Goal: Task Accomplishment & Management: Use online tool/utility

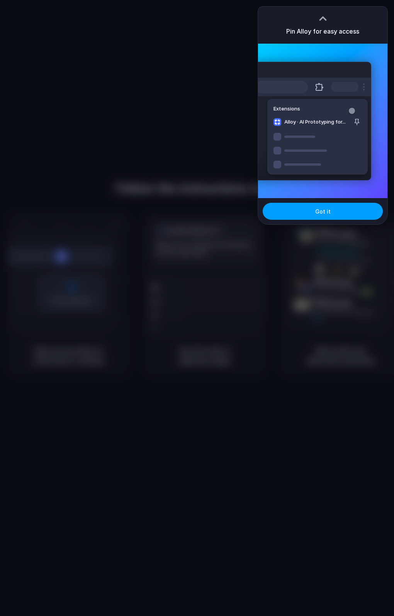
click at [337, 205] on button "Got it" at bounding box center [323, 211] width 120 height 17
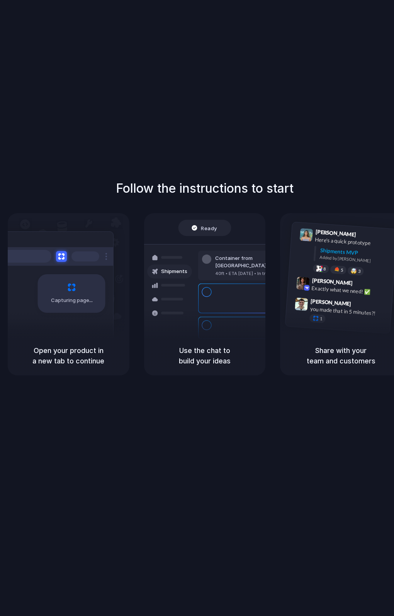
click at [143, 121] on div "Follow the instructions to start Capturing page Open your product in a new tab …" at bounding box center [204, 316] width 409 height 632
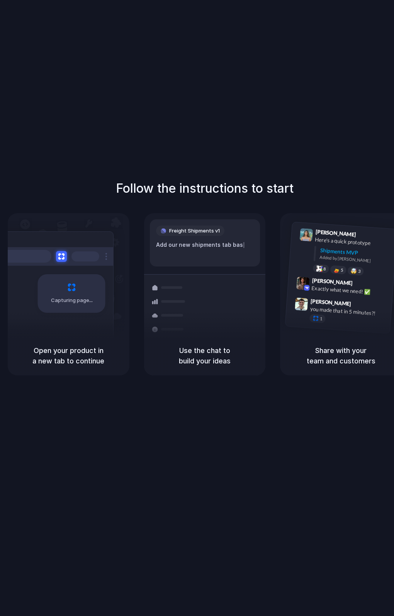
click at [215, 144] on div "Follow the instructions to start Capturing page Open your product in a new tab …" at bounding box center [204, 316] width 409 height 632
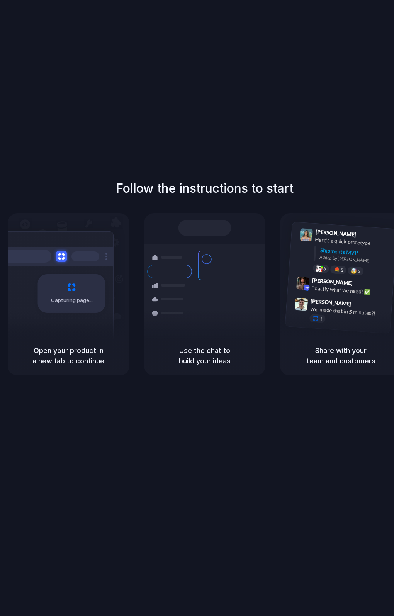
click at [240, 225] on div "Shipments Container from Shanghai 40ft • ETA Dec 28 • In transit Express delive…" at bounding box center [204, 286] width 131 height 134
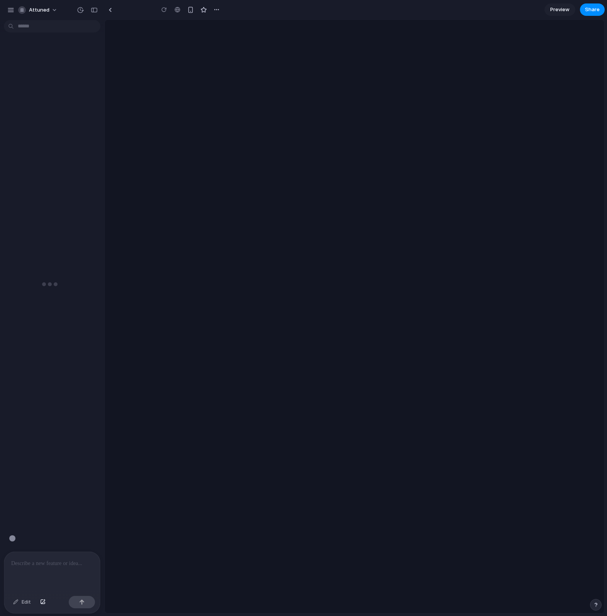
type input "**********"
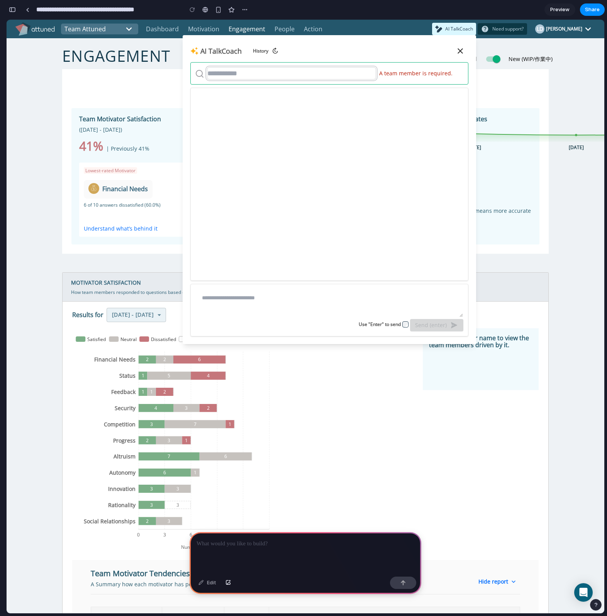
click at [255, 76] on input "text" at bounding box center [291, 73] width 169 height 12
click at [302, 551] on div at bounding box center [306, 552] width 232 height 41
click at [394, 585] on button "button" at bounding box center [403, 583] width 26 height 12
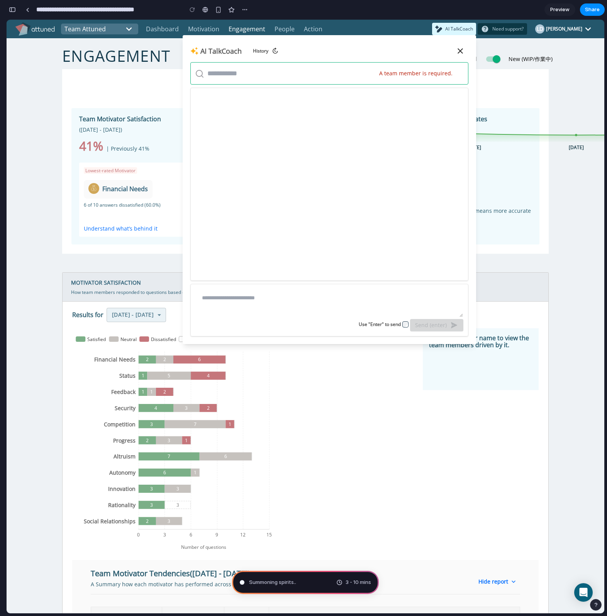
click at [298, 580] on div "Summoning spirits .. 3 - 10 mins" at bounding box center [305, 582] width 147 height 23
click at [303, 591] on div "Assembling puzzle pieces . 3 - 10 mins" at bounding box center [305, 582] width 147 height 23
click at [325, 202] on div at bounding box center [329, 184] width 278 height 193
click at [305, 68] on input "text" at bounding box center [291, 73] width 169 height 12
click at [374, 43] on div "AI TalkCoach History" at bounding box center [329, 51] width 278 height 16
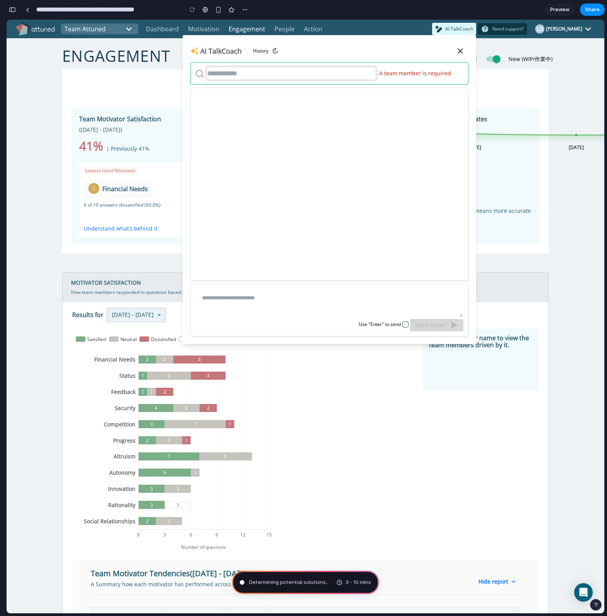
click at [312, 75] on input "text" at bounding box center [291, 73] width 169 height 12
click at [348, 111] on div at bounding box center [329, 184] width 278 height 193
click at [386, 78] on summary "A team member is required." at bounding box center [329, 73] width 278 height 22
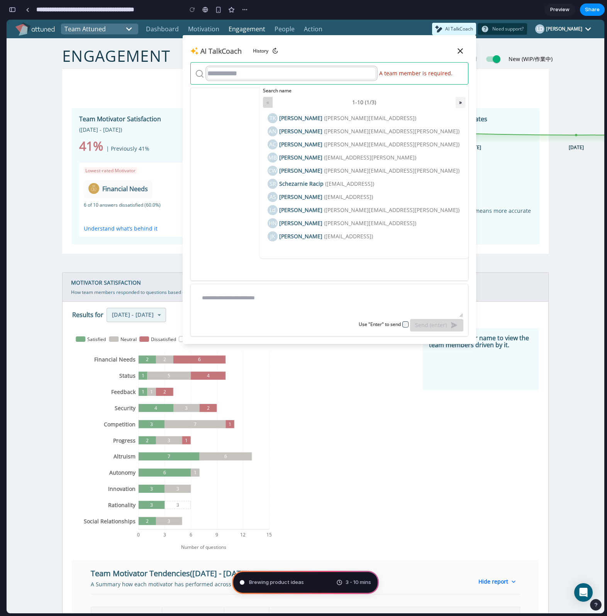
click at [317, 73] on input "text" at bounding box center [291, 73] width 169 height 12
click at [337, 73] on input "text" at bounding box center [291, 73] width 169 height 12
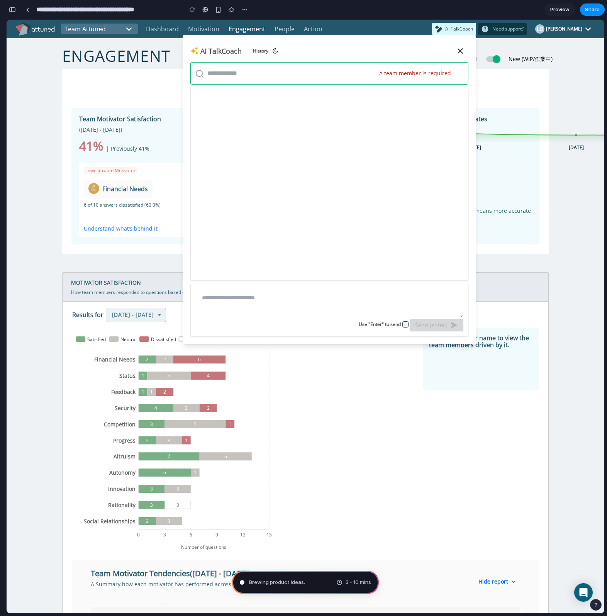
click at [354, 58] on div "AI TalkCoach History" at bounding box center [329, 51] width 278 height 16
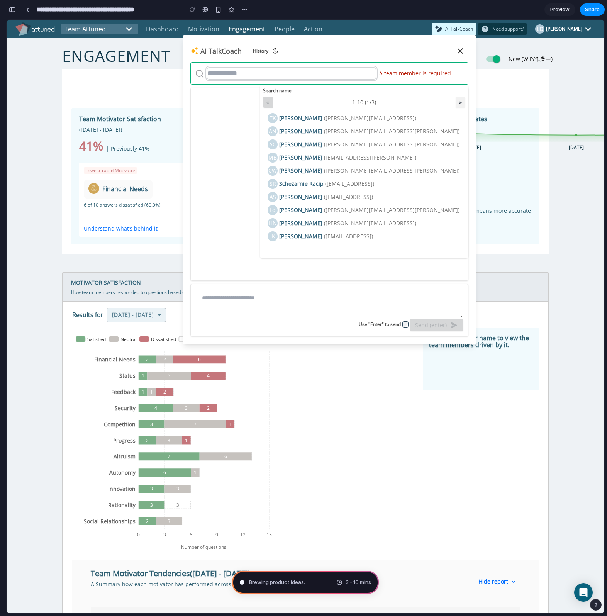
click at [365, 77] on input "text" at bounding box center [291, 73] width 169 height 12
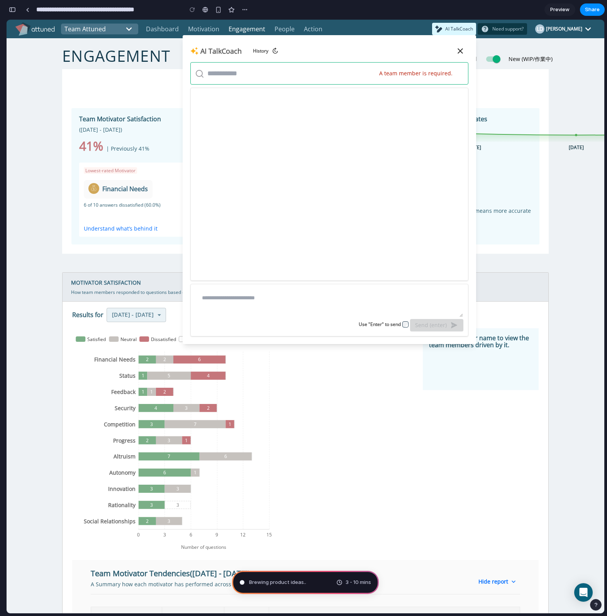
click at [243, 142] on div at bounding box center [329, 184] width 278 height 193
click at [394, 9] on span "Share" at bounding box center [592, 10] width 15 height 8
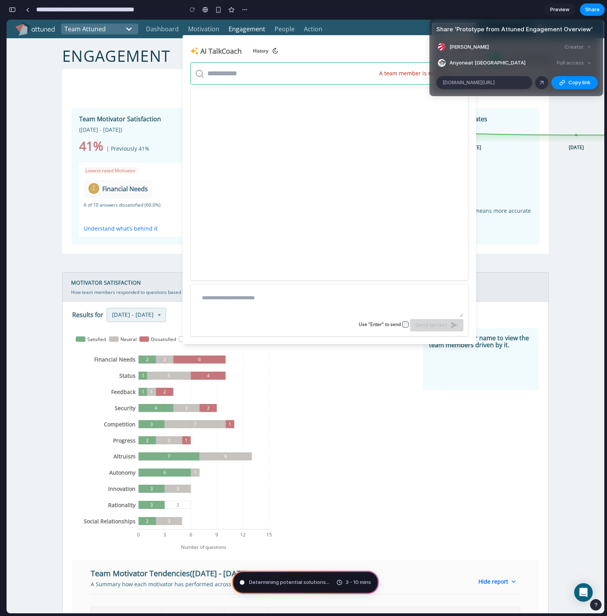
click at [340, 107] on div "Share ' Prototype from Attuned Engagement Overview ' Lorenzo de Lara Creator An…" at bounding box center [303, 308] width 607 height 616
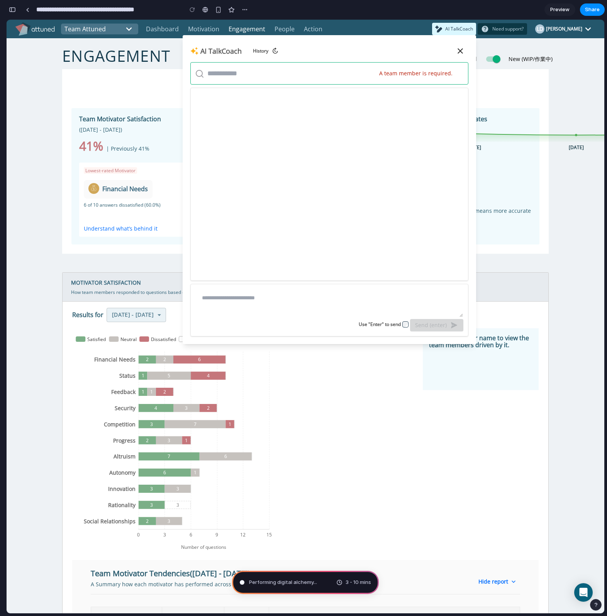
click at [318, 226] on div at bounding box center [329, 184] width 278 height 193
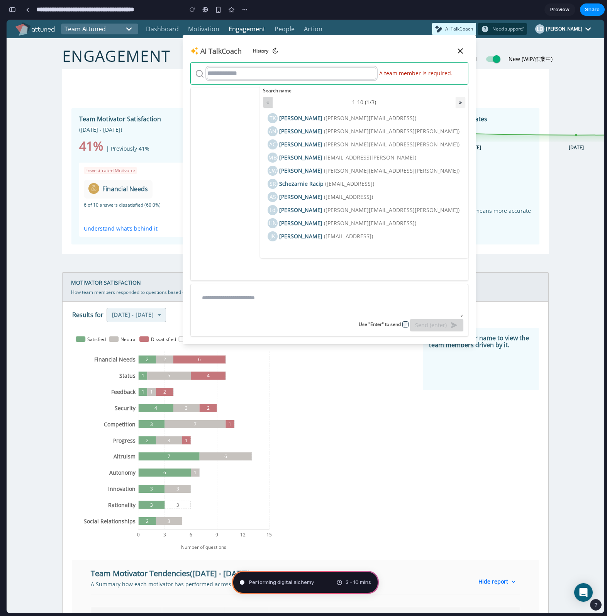
click at [249, 68] on input "text" at bounding box center [291, 73] width 169 height 12
click at [394, 293] on textarea at bounding box center [329, 303] width 268 height 29
click at [299, 72] on input "text" at bounding box center [291, 73] width 169 height 12
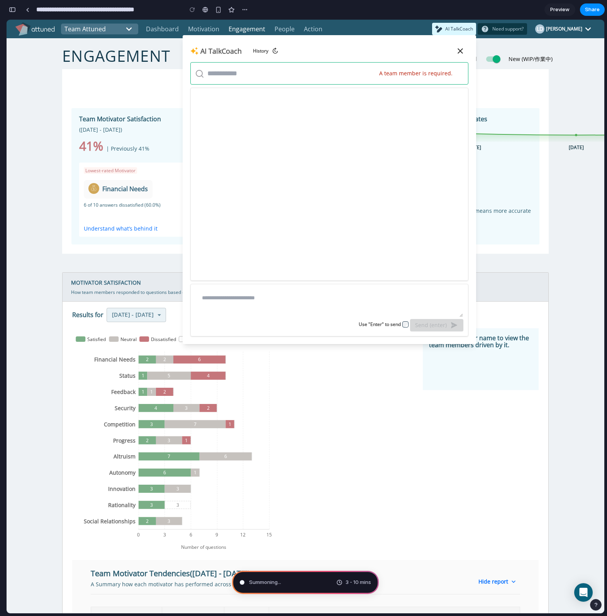
click at [80, 164] on div "Lowest-rated Motivator Financial needs 6 of 10 answers dissatisfied (60.0%) Und…" at bounding box center [132, 200] width 107 height 74
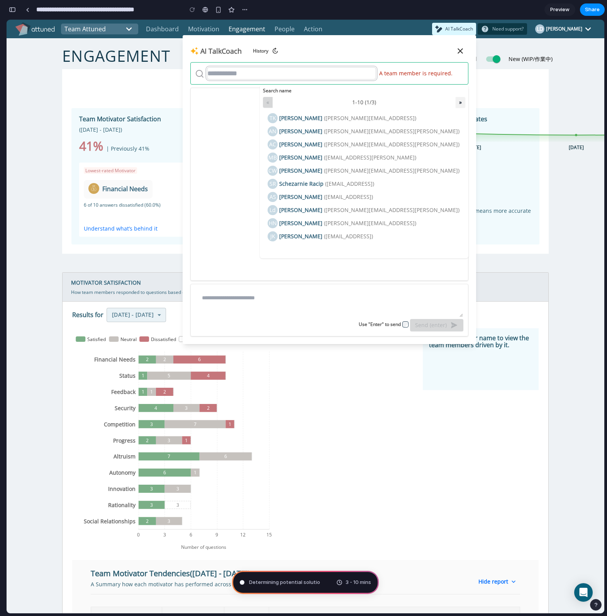
click at [323, 76] on input "text" at bounding box center [291, 73] width 169 height 12
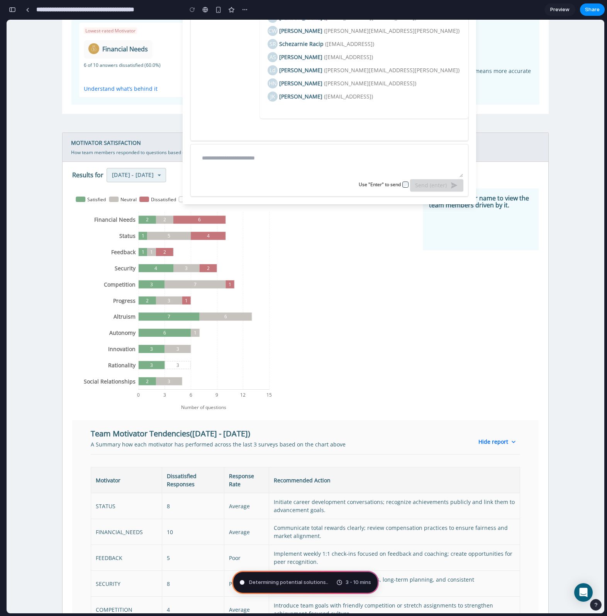
scroll to position [130, 0]
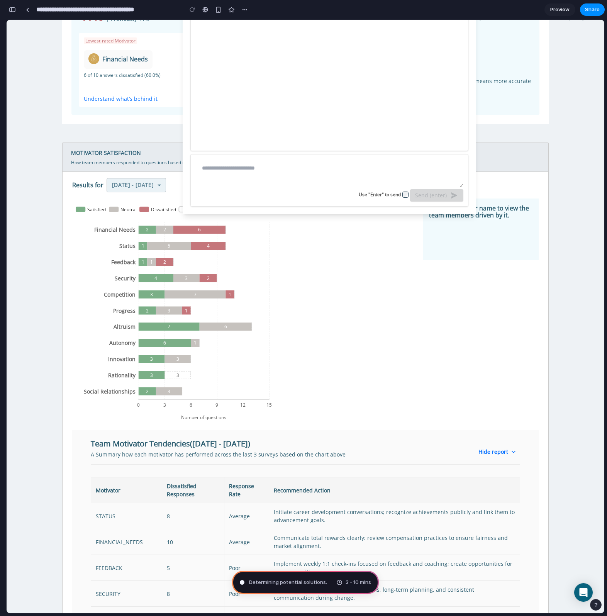
click at [284, 586] on div "Determining potential solutions . 3 - 10 mins" at bounding box center [305, 582] width 147 height 23
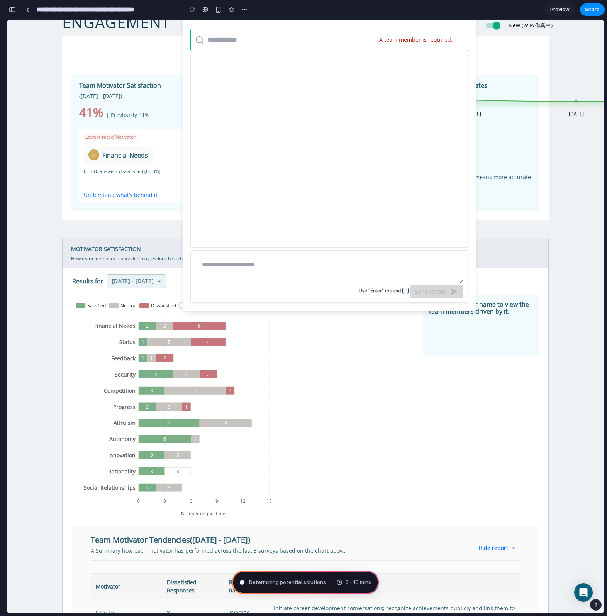
scroll to position [0, 0]
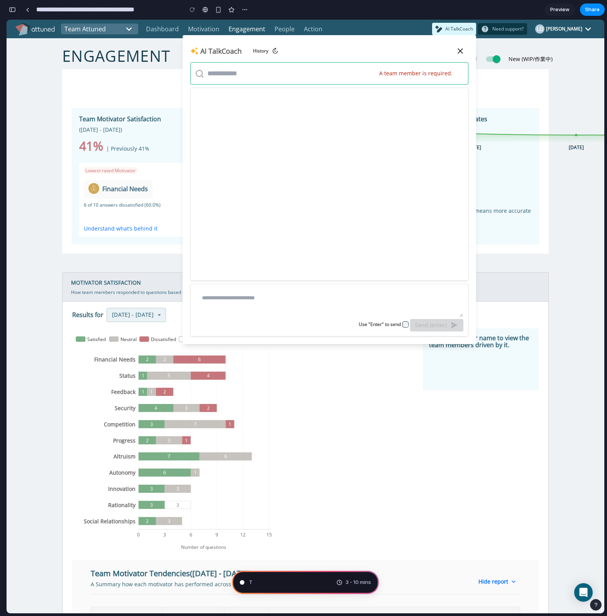
click at [394, 13] on link "Preview" at bounding box center [560, 9] width 31 height 12
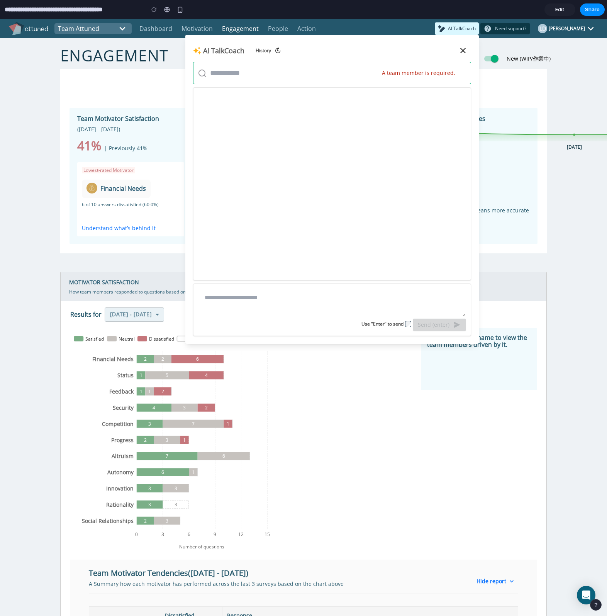
click at [394, 13] on link "Edit" at bounding box center [560, 9] width 31 height 12
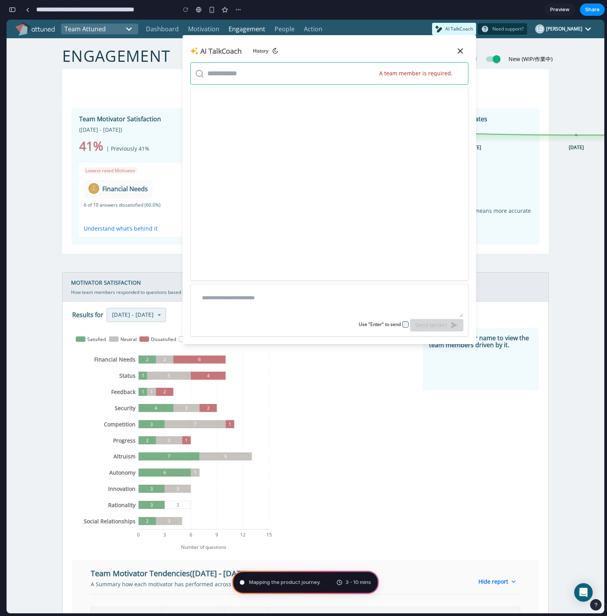
click at [394, 13] on link "Preview" at bounding box center [560, 9] width 31 height 12
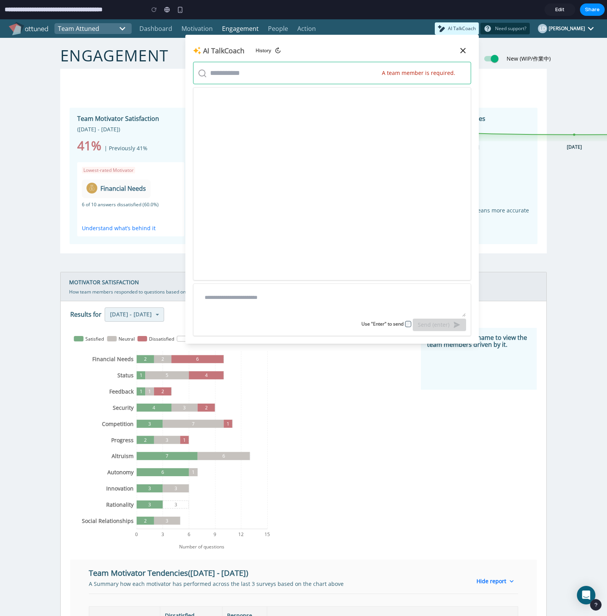
click at [394, 13] on link "Edit" at bounding box center [560, 9] width 31 height 12
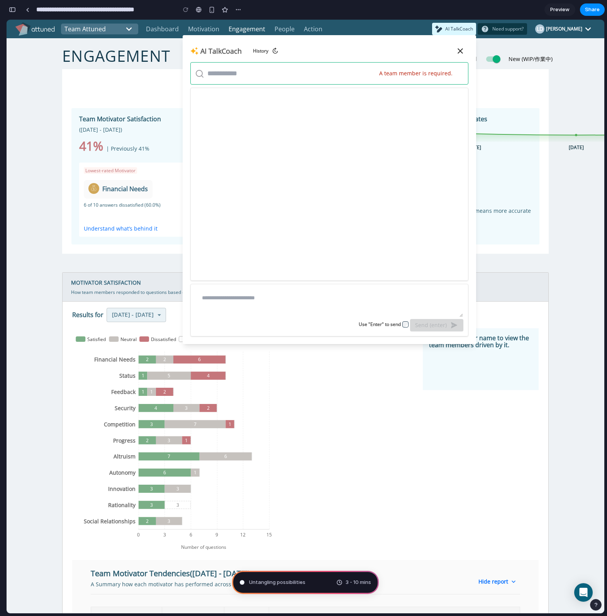
click at [277, 583] on span "Untangling possibilities" at bounding box center [277, 583] width 56 height 8
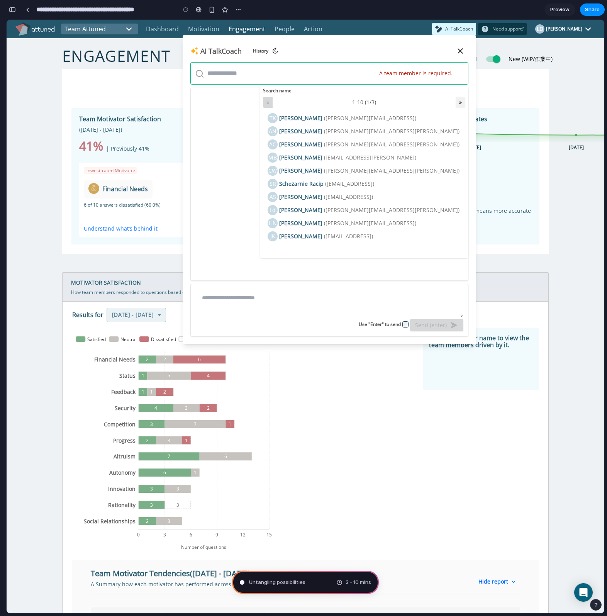
click at [323, 81] on summary "A team member is required." at bounding box center [329, 73] width 278 height 22
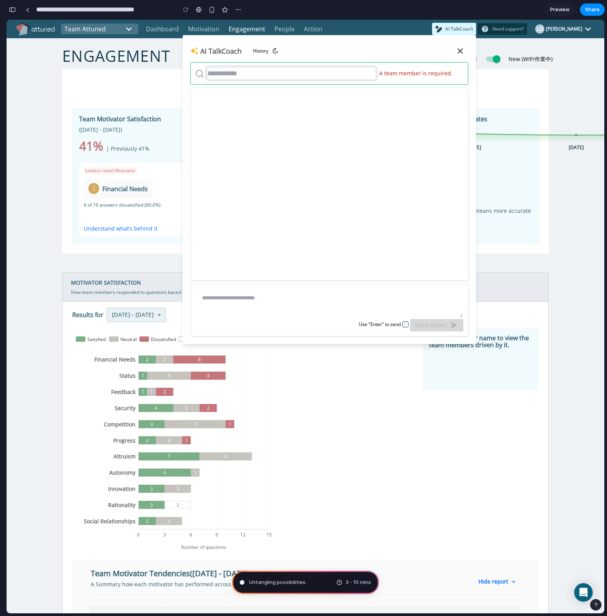
click at [325, 74] on input "text" at bounding box center [291, 73] width 169 height 12
click at [348, 586] on div "Untangling possibilities ... 3 - 10 mins" at bounding box center [305, 582] width 147 height 23
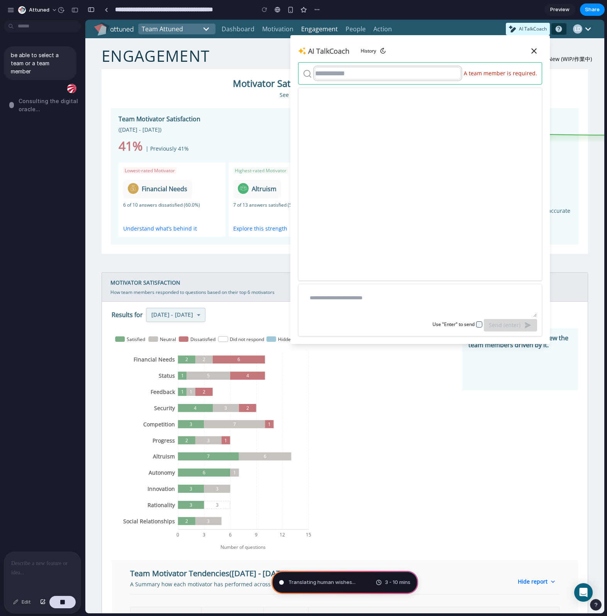
click at [371, 76] on input "text" at bounding box center [388, 73] width 146 height 12
click at [372, 85] on div "AI TalkCoach History A team member is required. Search name « 1-10 (1/3) » TK T…" at bounding box center [421, 189] width 260 height 309
click at [371, 77] on input "text" at bounding box center [388, 73] width 146 height 12
click at [394, 46] on div "AI TalkCoach History" at bounding box center [420, 51] width 244 height 16
click at [34, 168] on div "be able to select a team or a team member Translating human wishes ..." at bounding box center [40, 287] width 80 height 528
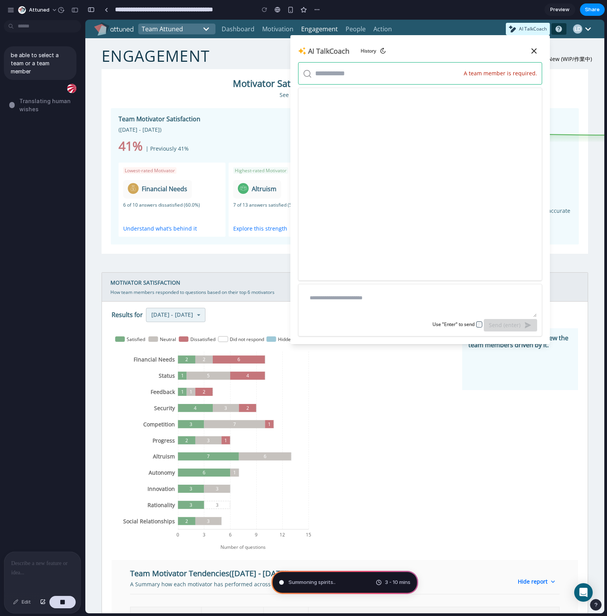
click at [41, 564] on p at bounding box center [42, 563] width 63 height 9
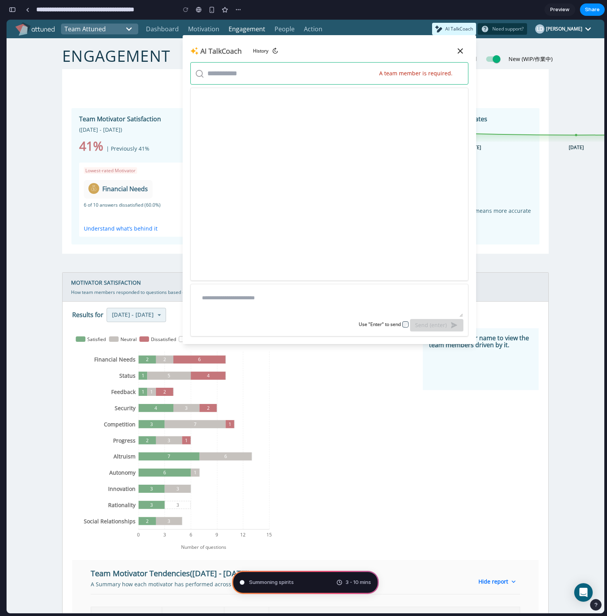
click at [311, 587] on div "Summoning spirits 3 - 10 mins" at bounding box center [305, 582] width 147 height 23
click at [283, 586] on span "Summoning spirits .." at bounding box center [272, 583] width 47 height 8
click at [283, 586] on span "Summoning spirits ..." at bounding box center [273, 583] width 48 height 8
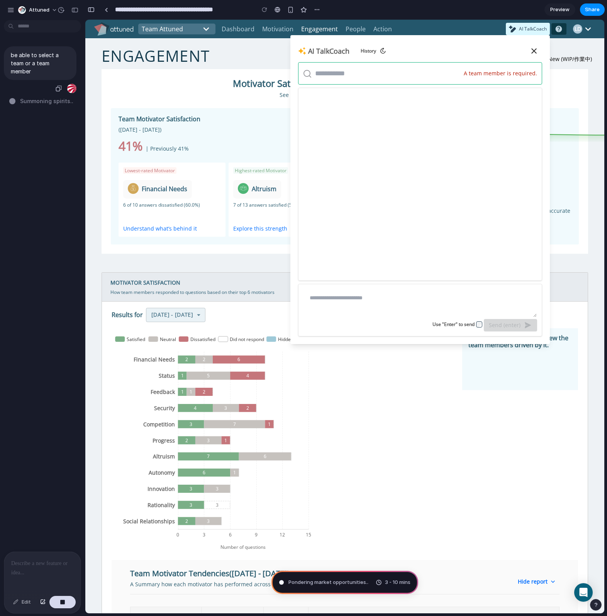
click at [41, 80] on div "be able to select a team or a team member" at bounding box center [40, 63] width 73 height 34
click at [36, 575] on div at bounding box center [42, 572] width 76 height 41
click at [35, 62] on p "be able to select a team or a team member" at bounding box center [40, 63] width 59 height 24
click at [11, 14] on button "button" at bounding box center [11, 10] width 12 height 12
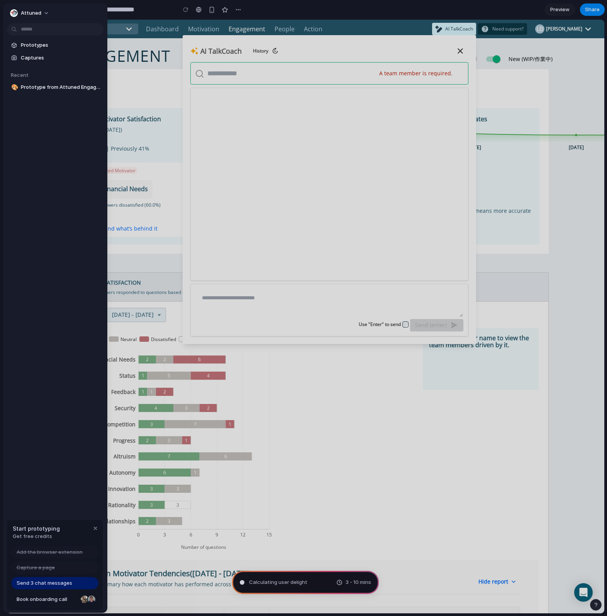
type input "**********"
click at [66, 85] on span "Team Selection Interface Design" at bounding box center [61, 87] width 80 height 8
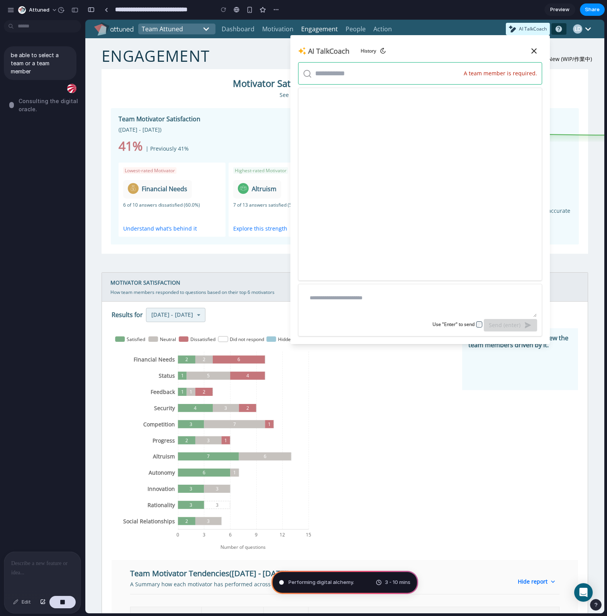
click at [49, 572] on div at bounding box center [42, 572] width 76 height 41
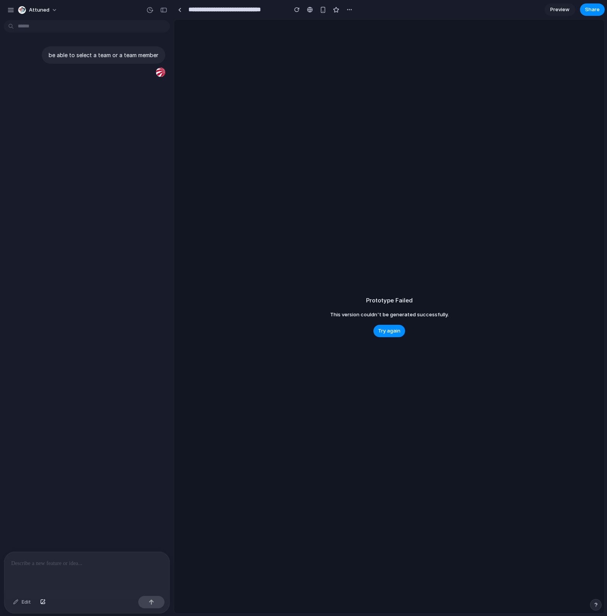
click at [326, 305] on div "Prototype Failed This version couldn't be generated successfully. Try again" at bounding box center [389, 317] width 430 height 594
click at [389, 335] on button "Try again" at bounding box center [390, 331] width 32 height 12
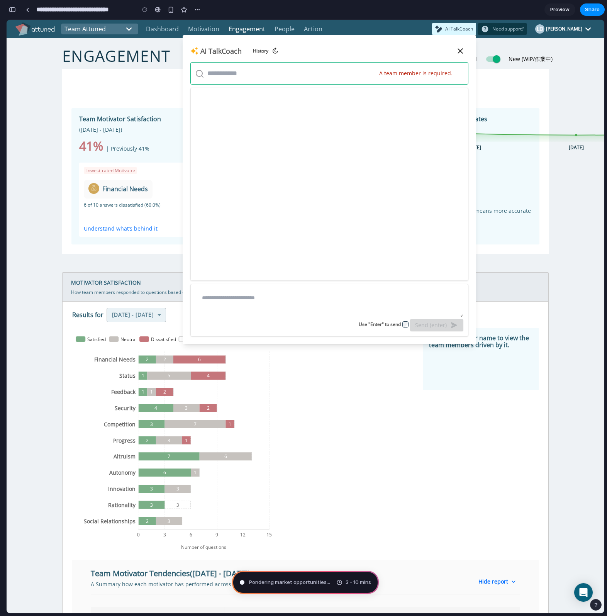
click at [11, 7] on div "button" at bounding box center [12, 9] width 7 height 5
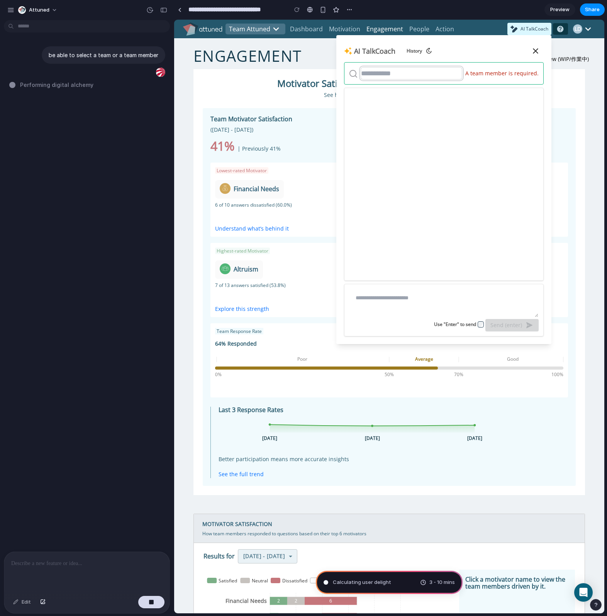
click at [372, 76] on input "text" at bounding box center [412, 73] width 102 height 12
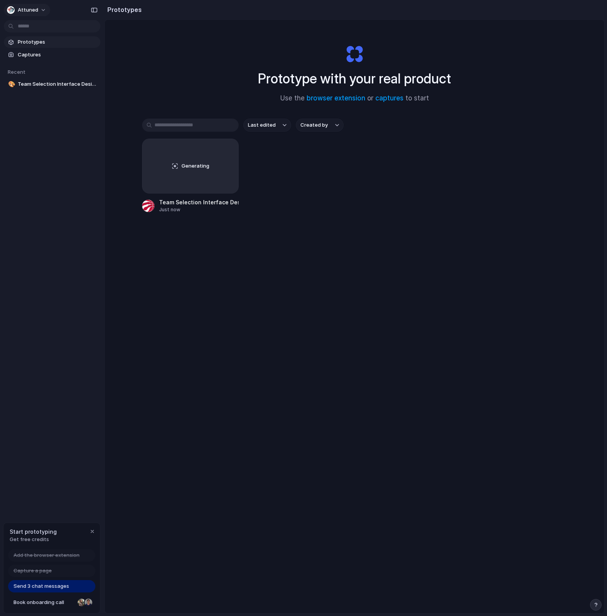
click at [33, 12] on span "Attuned" at bounding box center [28, 10] width 20 height 8
click at [270, 60] on div "Settings Invite members Change theme Sign out" at bounding box center [303, 308] width 607 height 616
